Goal: Task Accomplishment & Management: Complete application form

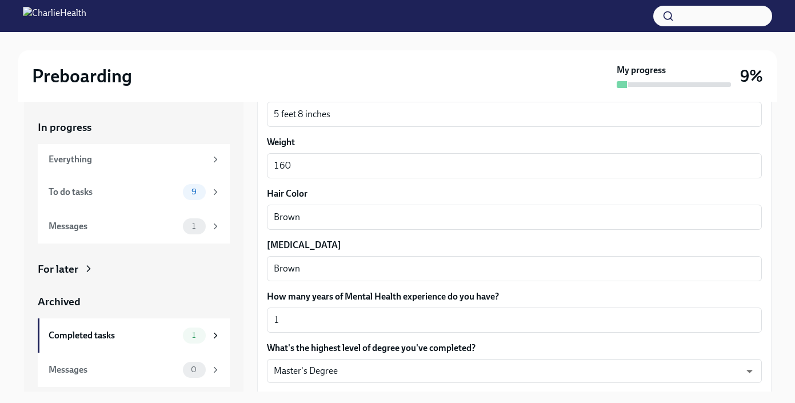
scroll to position [1091, 0]
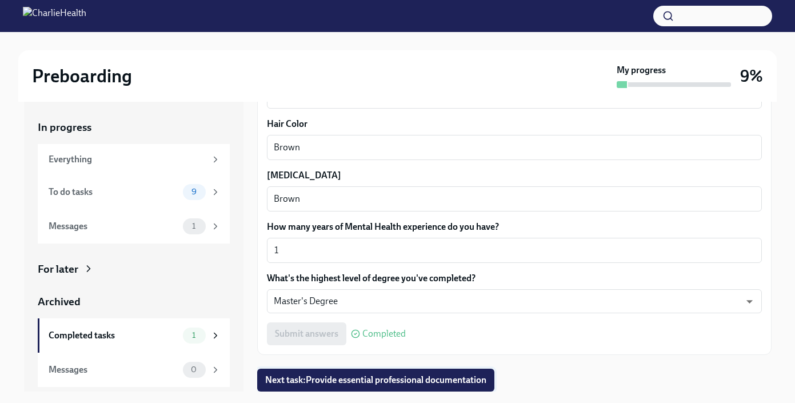
click at [392, 387] on button "Next task : Provide essential professional documentation" at bounding box center [375, 380] width 237 height 23
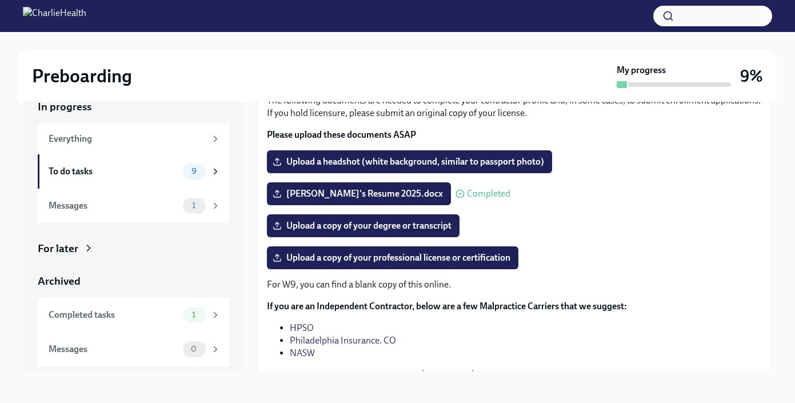
scroll to position [121, 0]
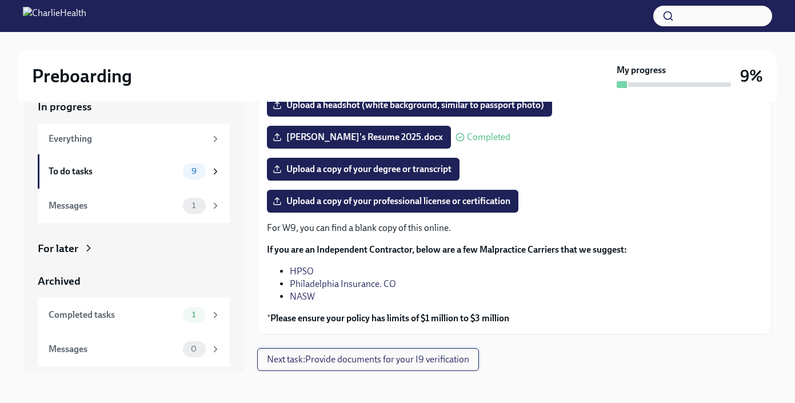
click at [377, 359] on span "Next task : Provide documents for your I9 verification" at bounding box center [368, 359] width 202 height 11
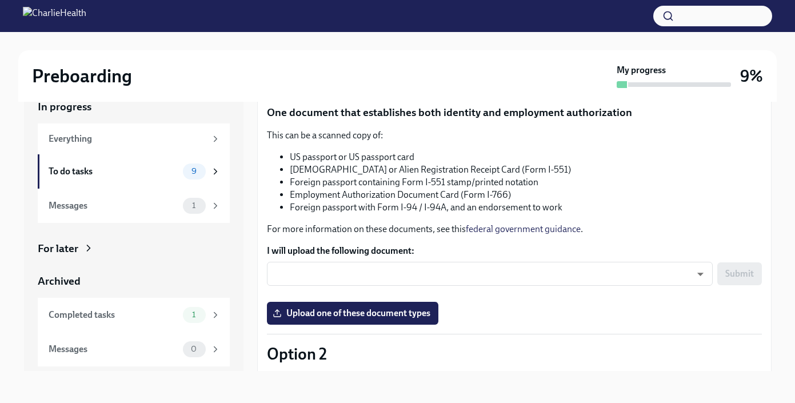
scroll to position [117, 0]
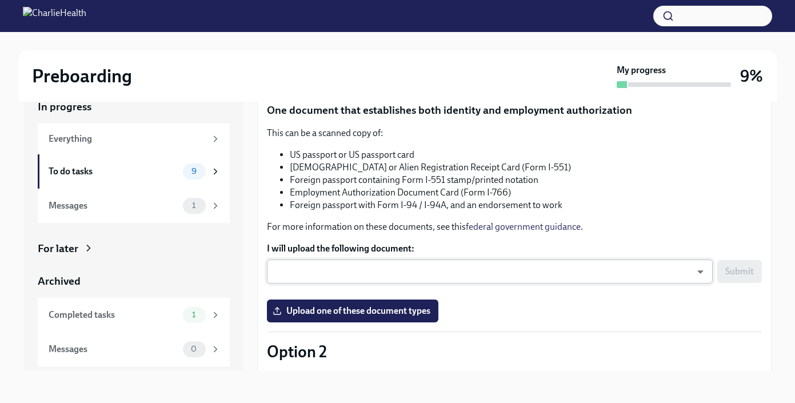
click at [417, 265] on body "Preboarding My progress 9% In progress Everything To do tasks 9 Messages 1 For …" at bounding box center [397, 191] width 795 height 424
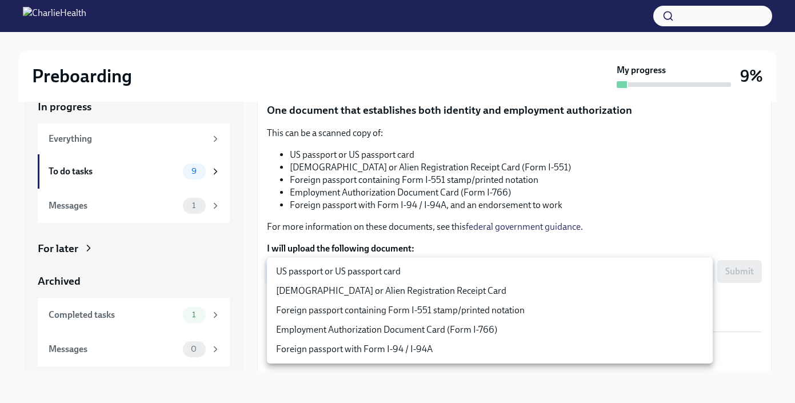
click at [415, 267] on li "US passport or US passport card" at bounding box center [490, 271] width 446 height 19
type input "KnYOjnC8x"
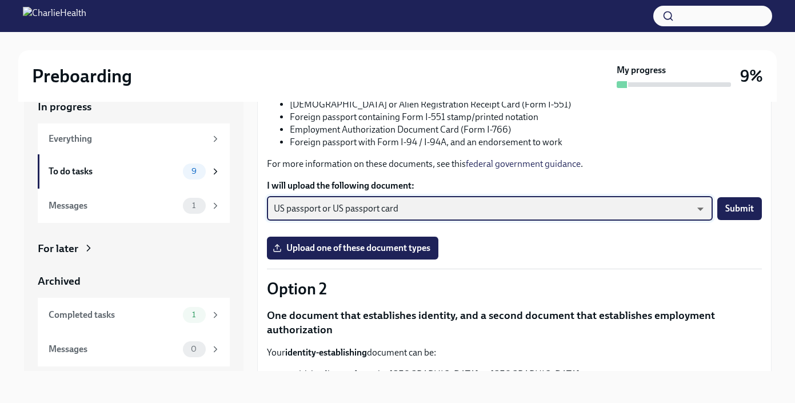
scroll to position [196, 0]
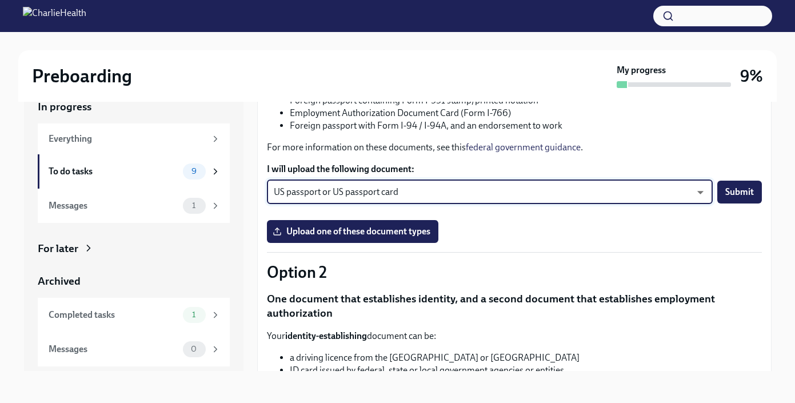
click at [486, 192] on body "Preboarding My progress 9% In progress Everything To do tasks 9 Messages 1 For …" at bounding box center [397, 191] width 795 height 424
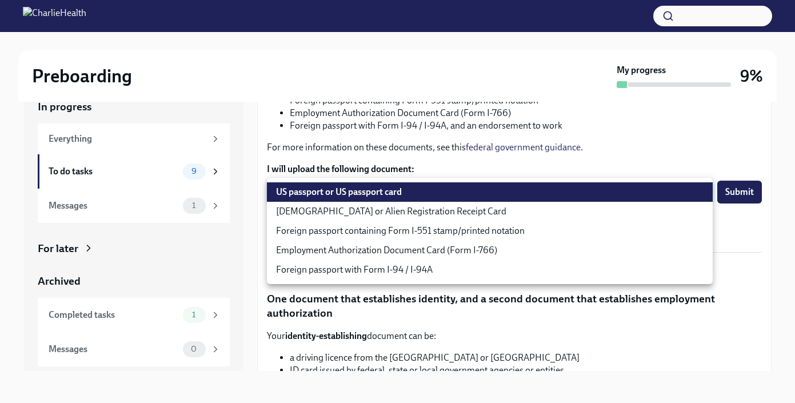
click at [484, 158] on div at bounding box center [397, 201] width 795 height 403
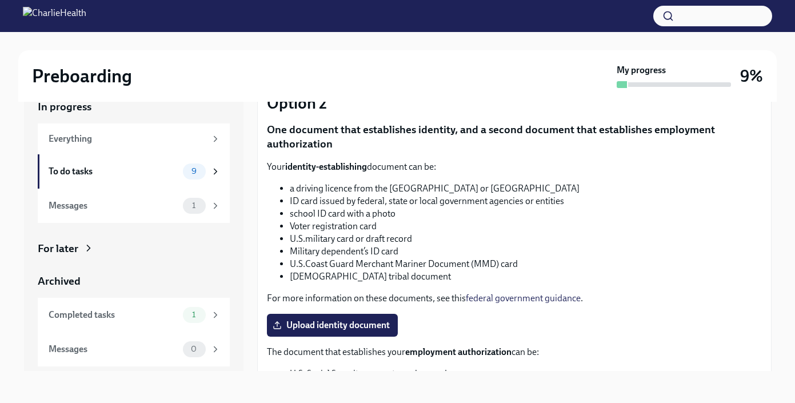
scroll to position [366, 0]
click at [373, 326] on span "Upload identity document" at bounding box center [332, 324] width 115 height 11
click at [0, 0] on input "Upload identity document" at bounding box center [0, 0] width 0 height 0
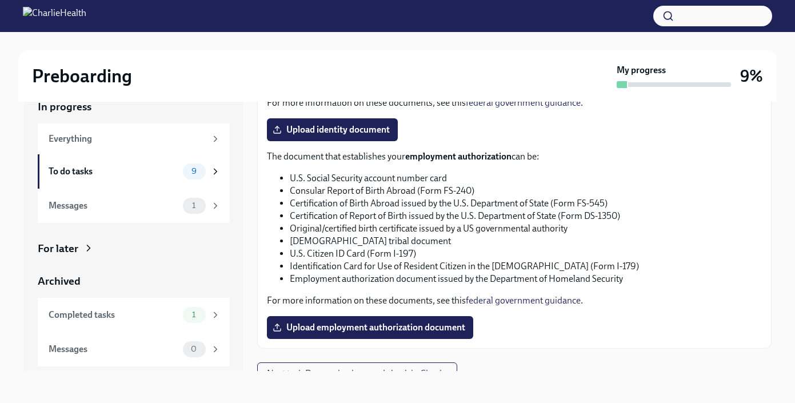
scroll to position [575, 0]
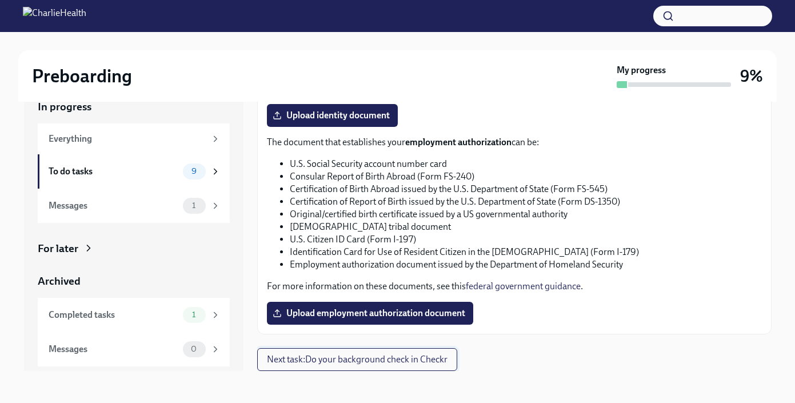
click at [319, 364] on span "Next task : Do your background check in Checkr" at bounding box center [357, 359] width 181 height 11
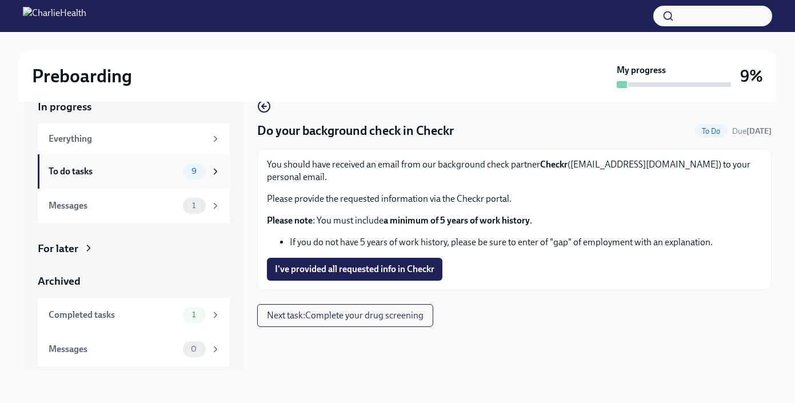
click at [176, 169] on div "To do tasks" at bounding box center [114, 171] width 130 height 13
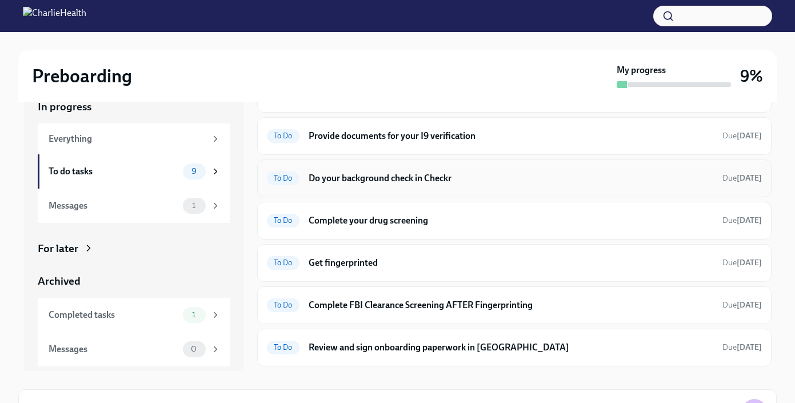
scroll to position [50, 0]
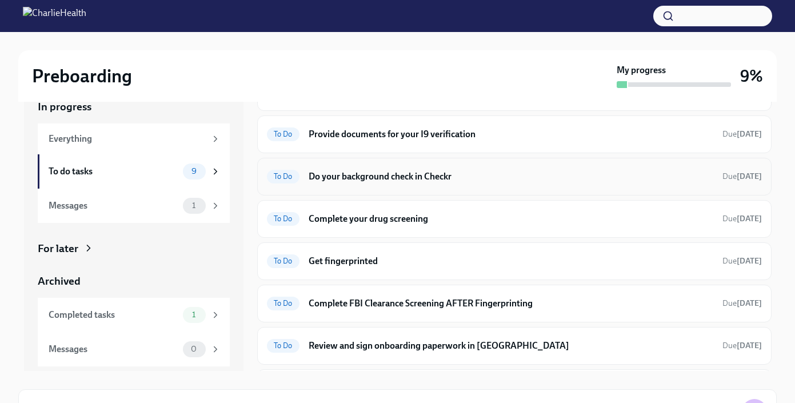
click at [398, 180] on h6 "Do your background check in Checkr" at bounding box center [511, 176] width 405 height 13
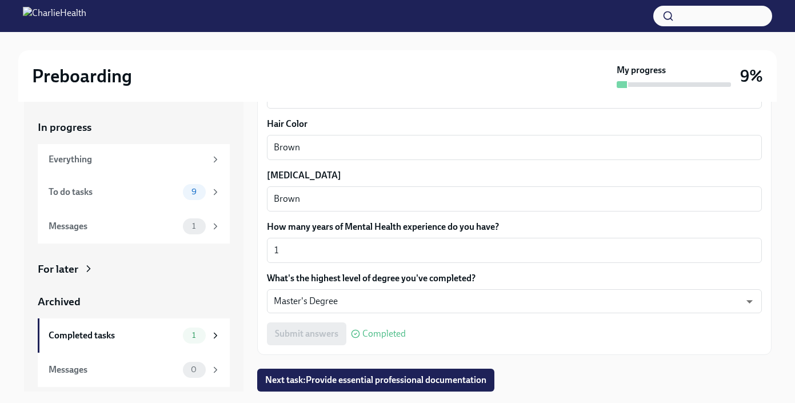
scroll to position [21, 0]
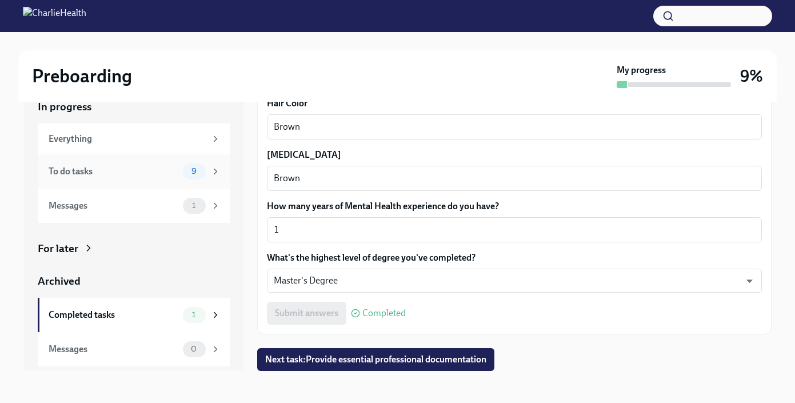
click at [164, 172] on div "To do tasks" at bounding box center [114, 171] width 130 height 13
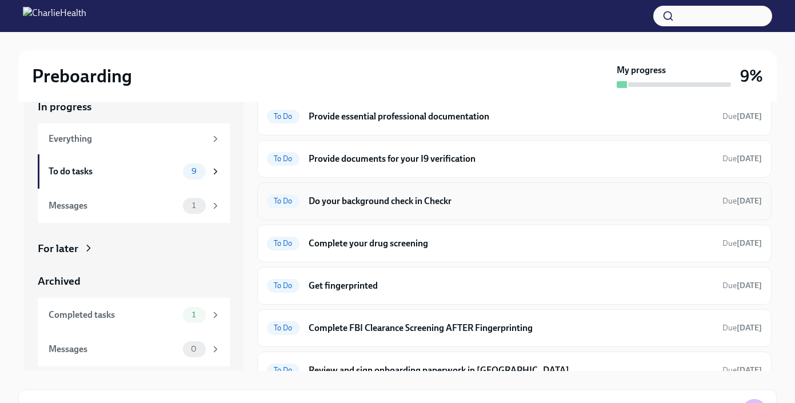
scroll to position [27, 0]
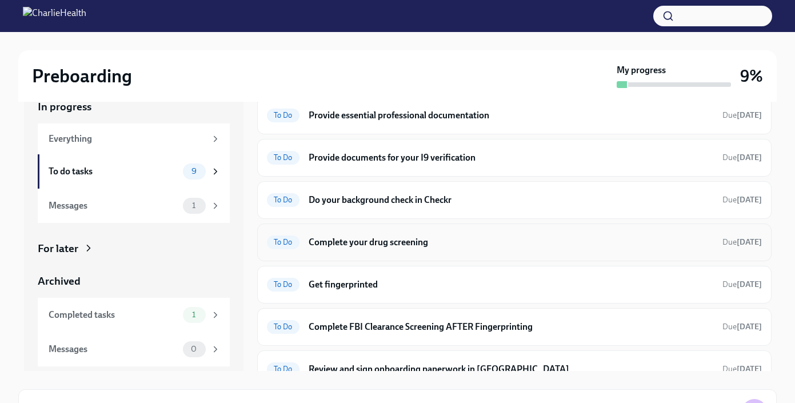
click at [389, 242] on h6 "Complete your drug screening" at bounding box center [511, 242] width 405 height 13
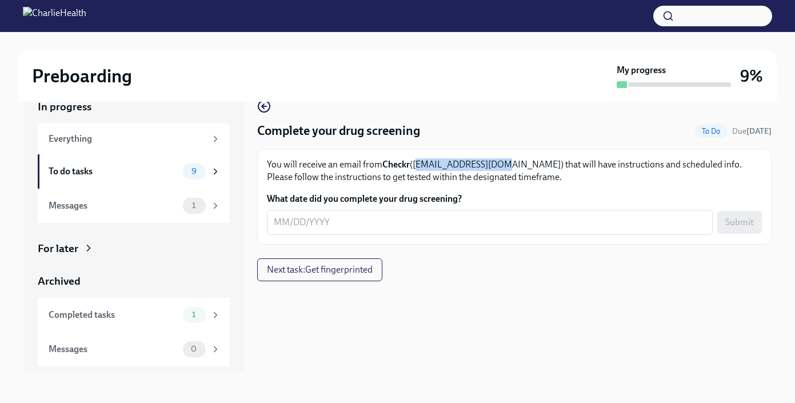
drag, startPoint x: 499, startPoint y: 166, endPoint x: 416, endPoint y: 163, distance: 82.9
click at [416, 163] on p "You will receive an email from Checkr (support@checkr.com) that will have instr…" at bounding box center [514, 170] width 495 height 25
copy p "support@checkr.com"
click at [406, 86] on div "Preboarding" at bounding box center [322, 76] width 580 height 23
click at [430, 315] on div "Complete your drug screening To Do Due in 4 days You will receive an email from…" at bounding box center [514, 226] width 514 height 290
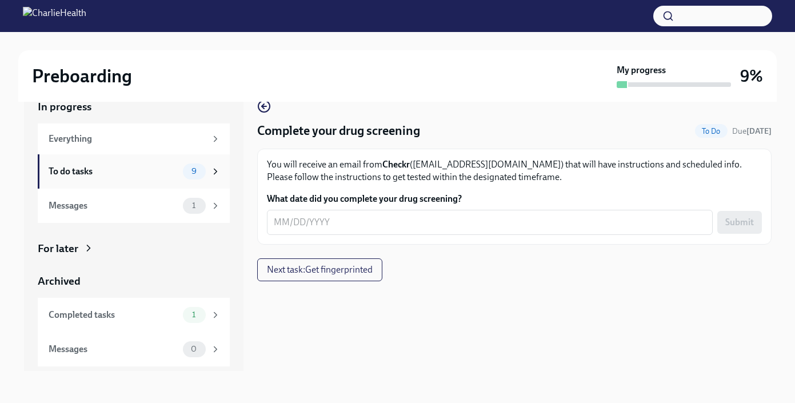
click at [191, 170] on span "9" at bounding box center [194, 171] width 19 height 9
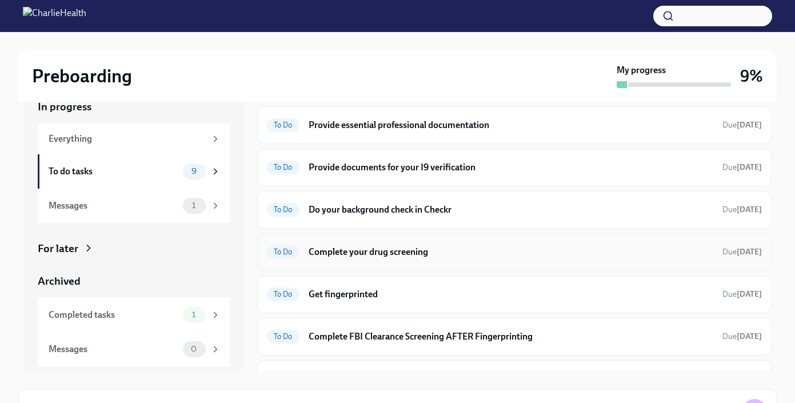
scroll to position [22, 0]
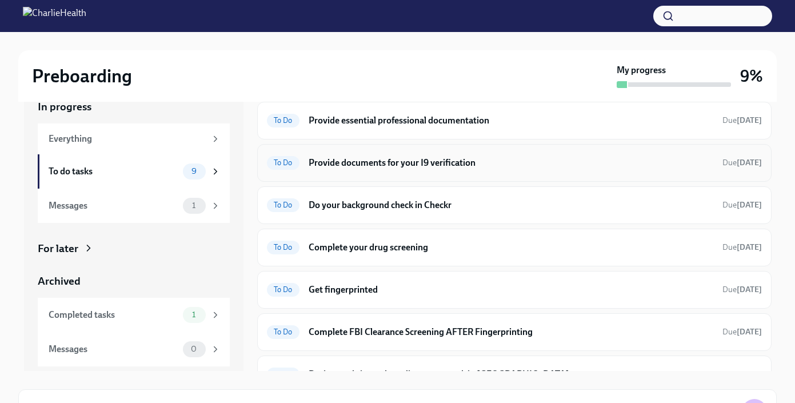
click at [508, 170] on div "To Do Provide documents for your I9 verification Due in 4 days" at bounding box center [514, 163] width 495 height 18
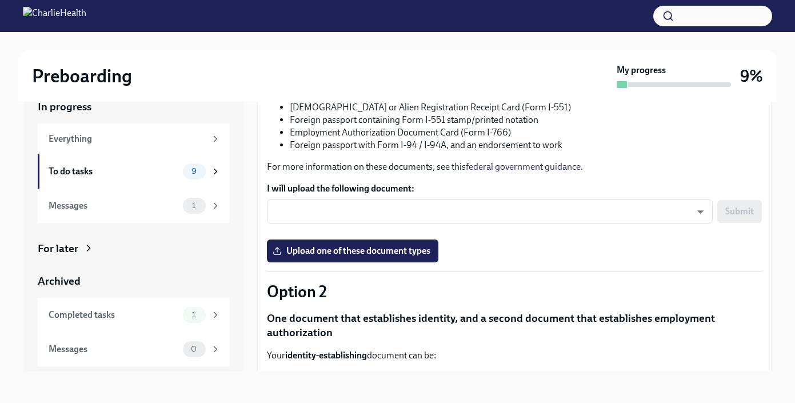
scroll to position [178, 0]
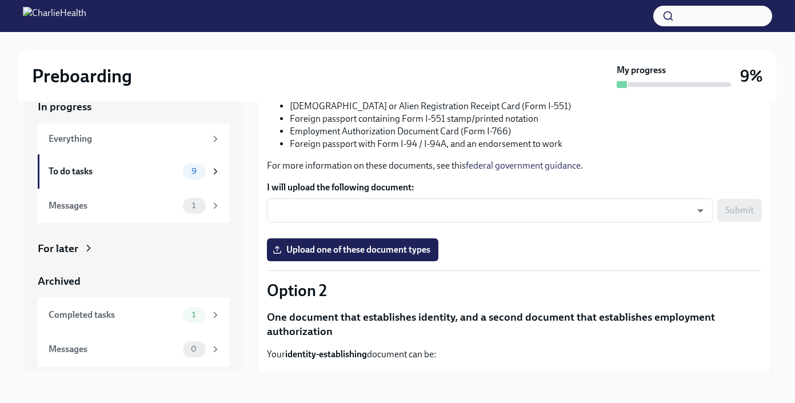
click at [644, 135] on li "Employment Authorization Document Card (Form I-766)" at bounding box center [526, 131] width 472 height 13
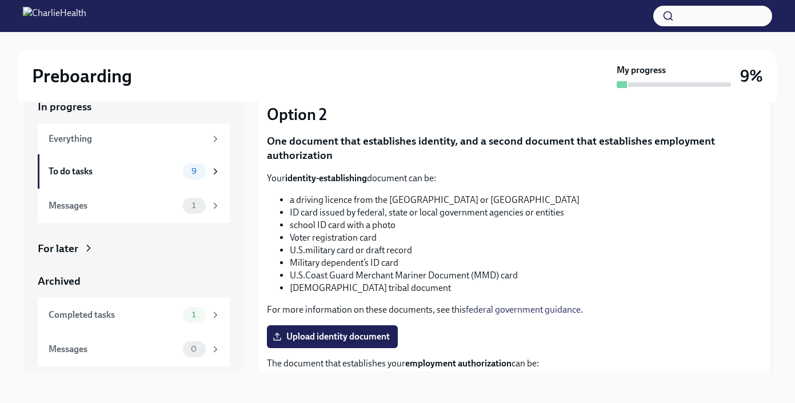
scroll to position [351, 0]
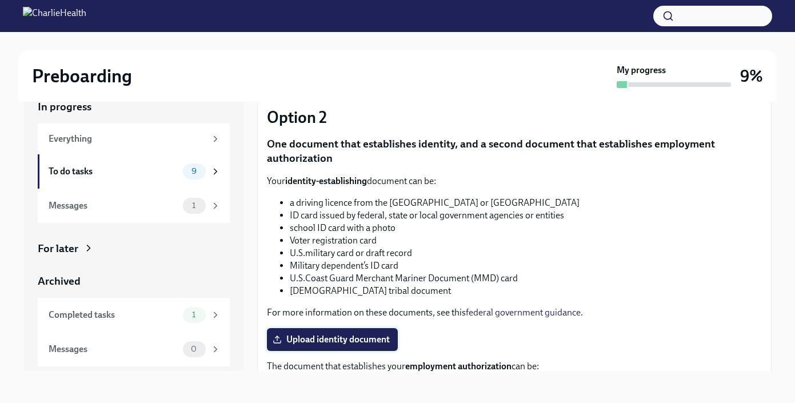
click at [369, 341] on span "Upload identity document" at bounding box center [332, 339] width 115 height 11
click at [0, 0] on input "Upload identity document" at bounding box center [0, 0] width 0 height 0
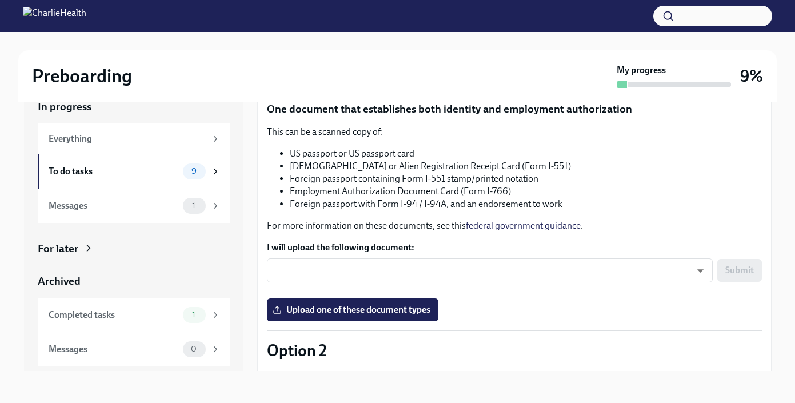
scroll to position [0, 0]
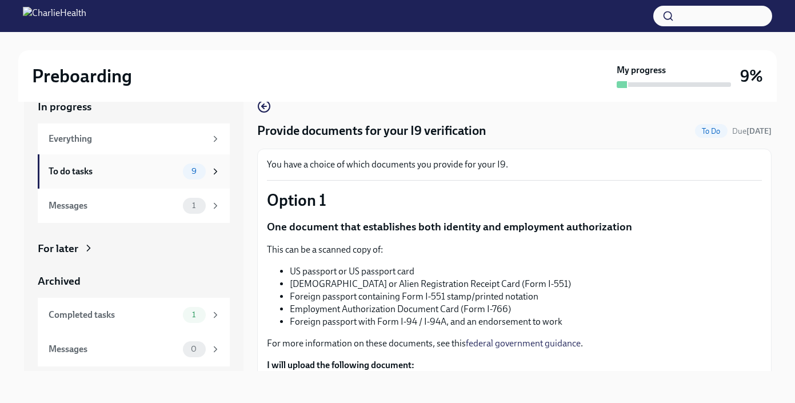
click at [223, 175] on div "To do tasks 9" at bounding box center [134, 171] width 192 height 34
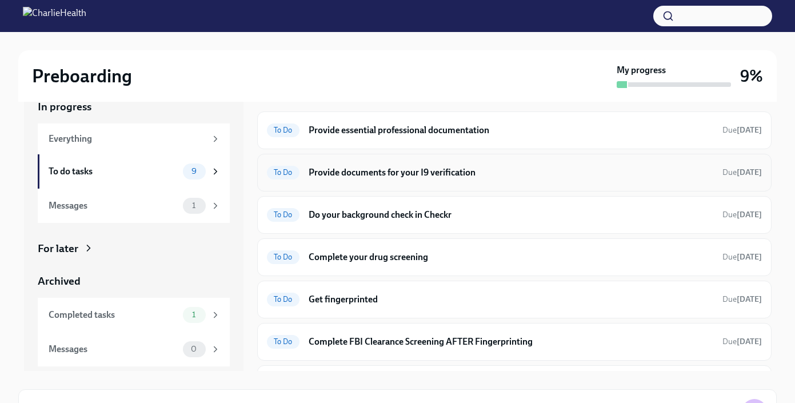
scroll to position [11, 0]
click at [513, 132] on h6 "Provide essential professional documentation" at bounding box center [511, 131] width 405 height 13
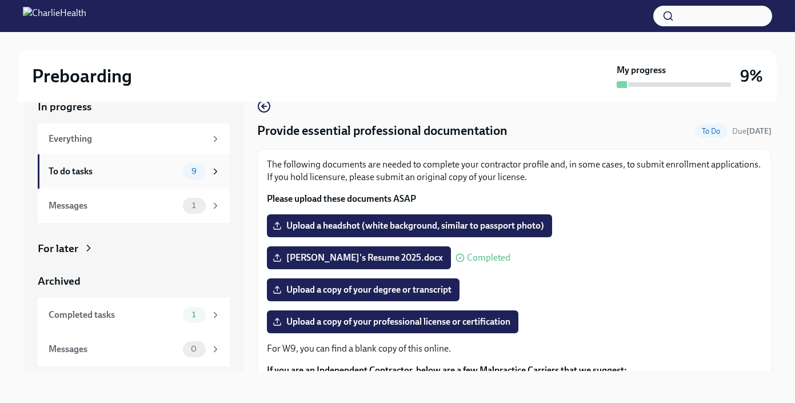
click at [209, 174] on div "9" at bounding box center [202, 171] width 38 height 16
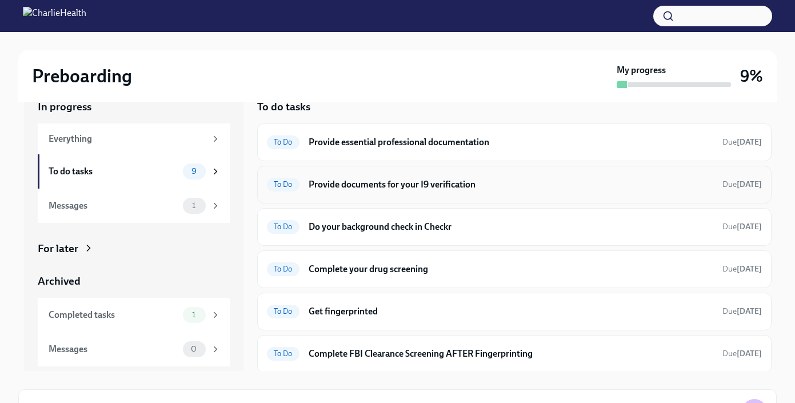
click at [430, 190] on h6 "Provide documents for your I9 verification" at bounding box center [511, 184] width 405 height 13
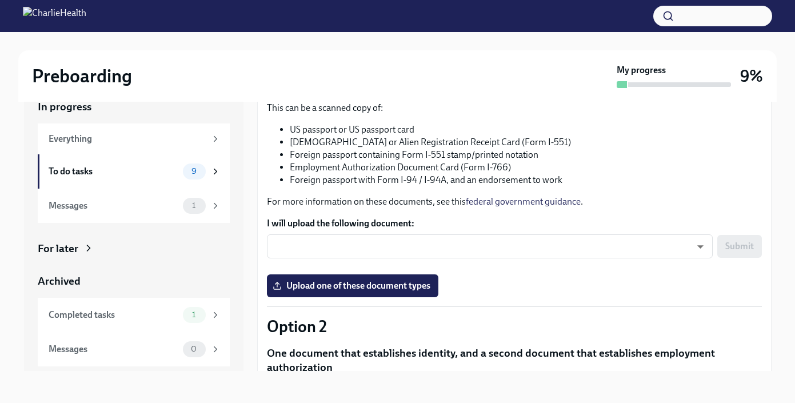
scroll to position [129, 0]
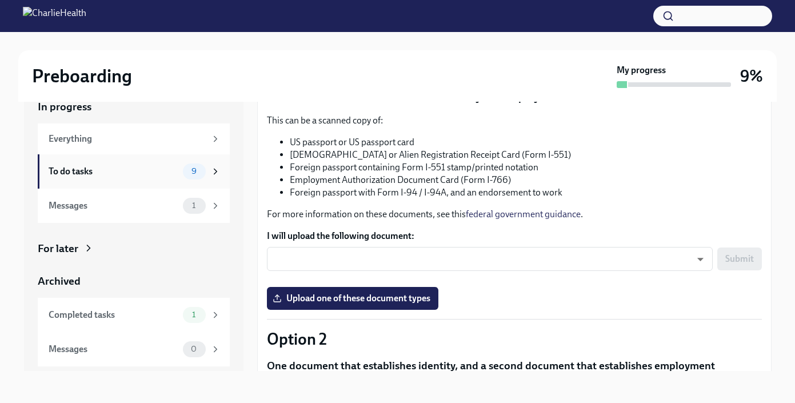
click at [211, 173] on icon at bounding box center [215, 171] width 10 height 10
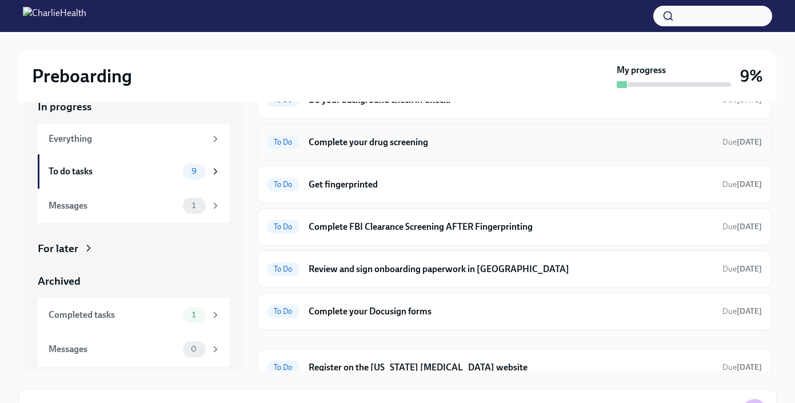
scroll to position [137, 0]
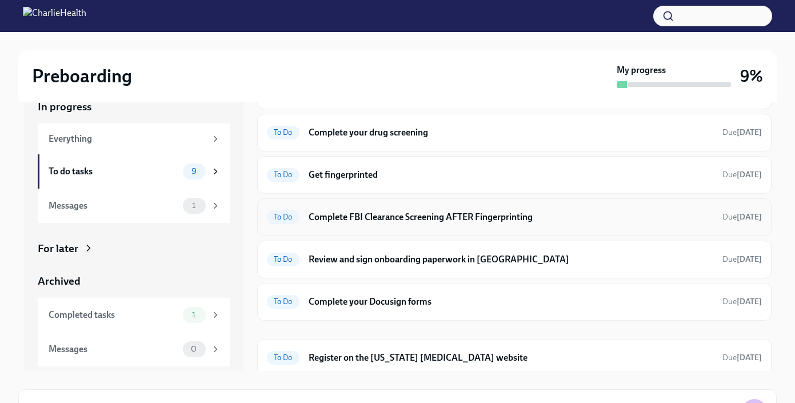
click at [450, 223] on div "To Do Complete FBI Clearance Screening AFTER Fingerprinting Due in 7 days" at bounding box center [514, 217] width 495 height 18
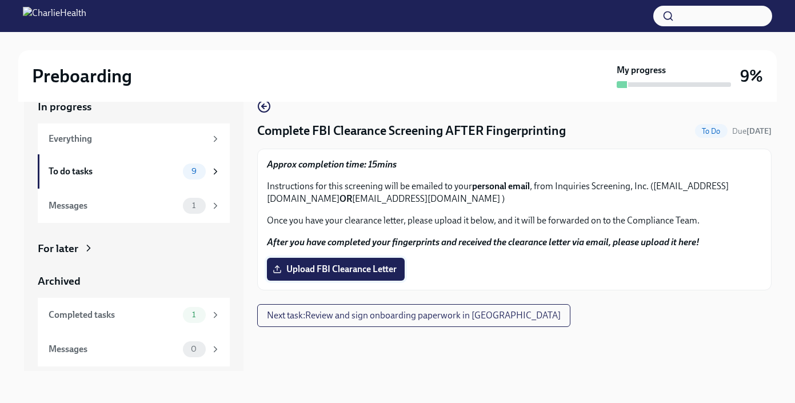
click at [386, 265] on span "Upload FBI Clearance Letter" at bounding box center [336, 268] width 122 height 11
click at [0, 0] on input "Upload FBI Clearance Letter" at bounding box center [0, 0] width 0 height 0
click at [383, 273] on span "Upload FBI Clearance Letter" at bounding box center [336, 268] width 122 height 11
click at [0, 0] on input "Upload FBI Clearance Letter" at bounding box center [0, 0] width 0 height 0
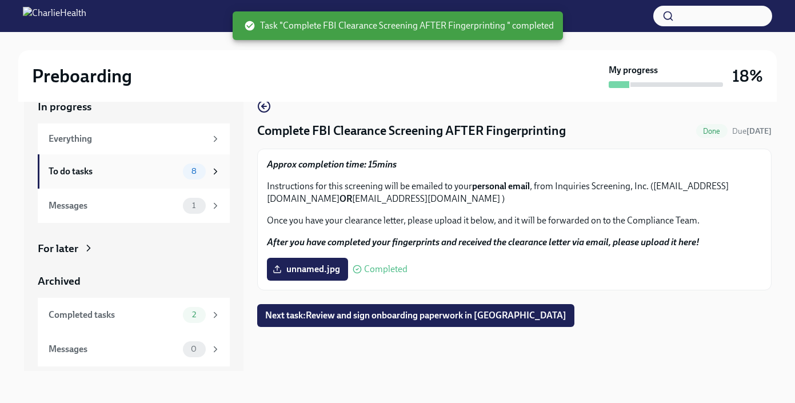
click at [211, 169] on icon at bounding box center [215, 171] width 10 height 10
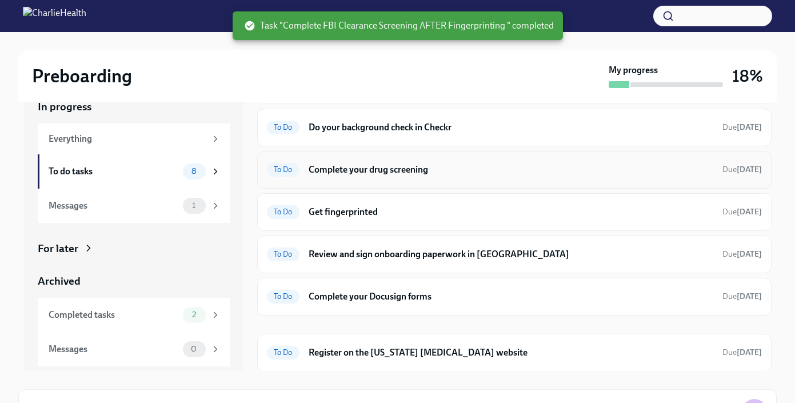
scroll to position [99, 0]
